Goal: Information Seeking & Learning: Learn about a topic

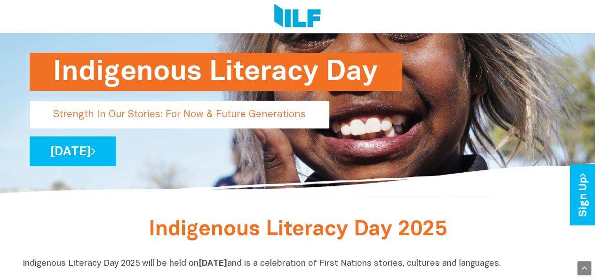
scroll to position [80, 0]
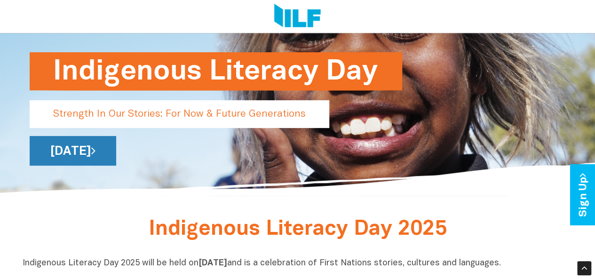
click at [65, 154] on link "[DATE]" at bounding box center [73, 151] width 87 height 30
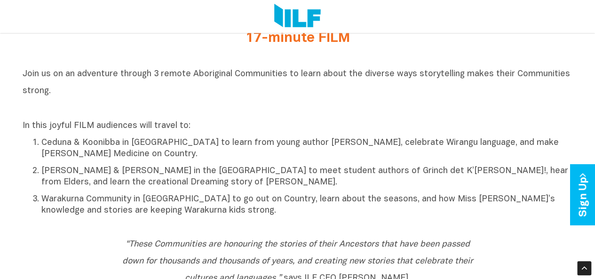
scroll to position [383, 0]
click at [41, 174] on li "[PERSON_NAME] & [PERSON_NAME] in the [GEOGRAPHIC_DATA] to meet student authors …" at bounding box center [307, 176] width 532 height 24
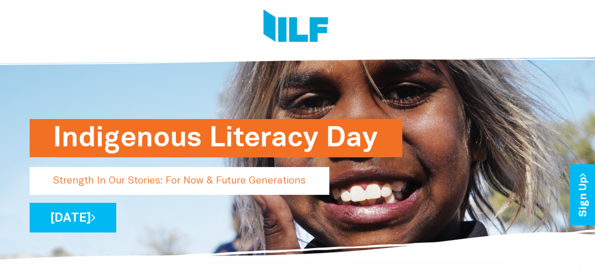
scroll to position [0, 0]
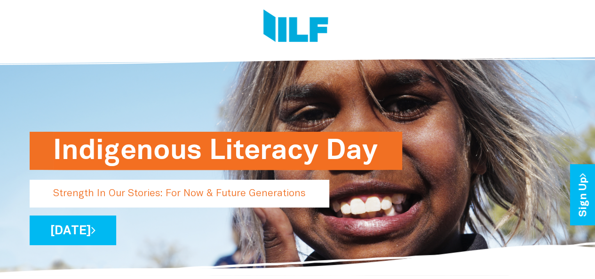
click at [62, 198] on p "Strength In Our Stories: For Now & Future Generations" at bounding box center [180, 194] width 300 height 28
click at [59, 198] on p "Strength In Our Stories: For Now & Future Generations" at bounding box center [180, 194] width 300 height 28
click at [61, 157] on h1 "Indigenous Literacy Day" at bounding box center [216, 151] width 326 height 38
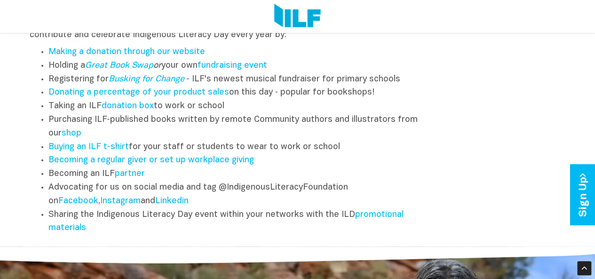
scroll to position [1182, 0]
